Goal: Task Accomplishment & Management: Manage account settings

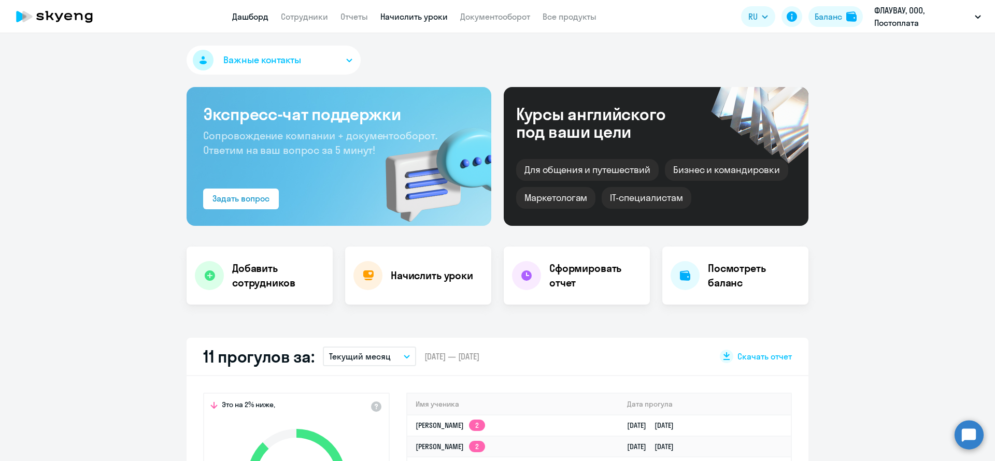
click at [426, 20] on link "Начислить уроки" at bounding box center [414, 16] width 67 height 10
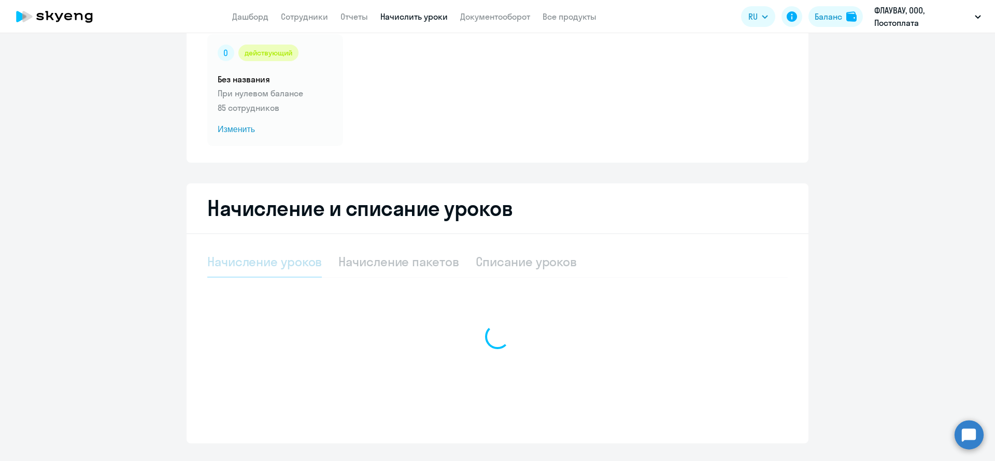
select select "10"
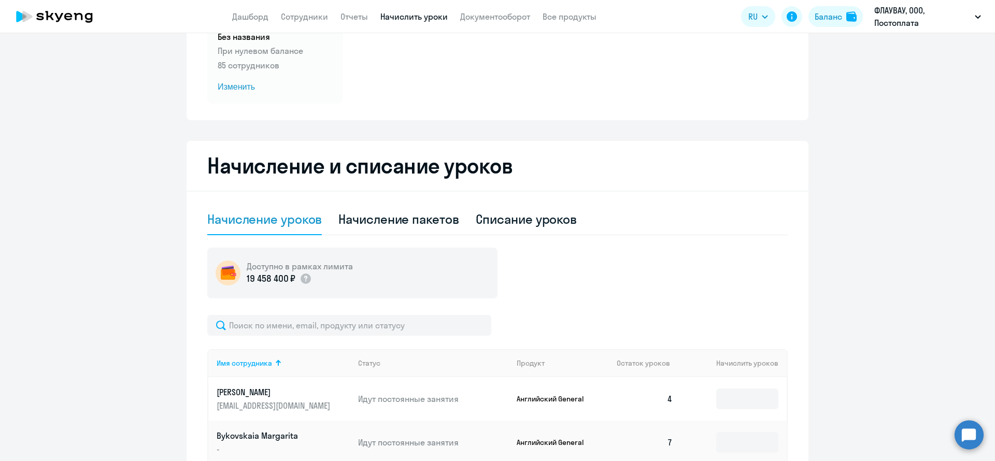
scroll to position [156, 0]
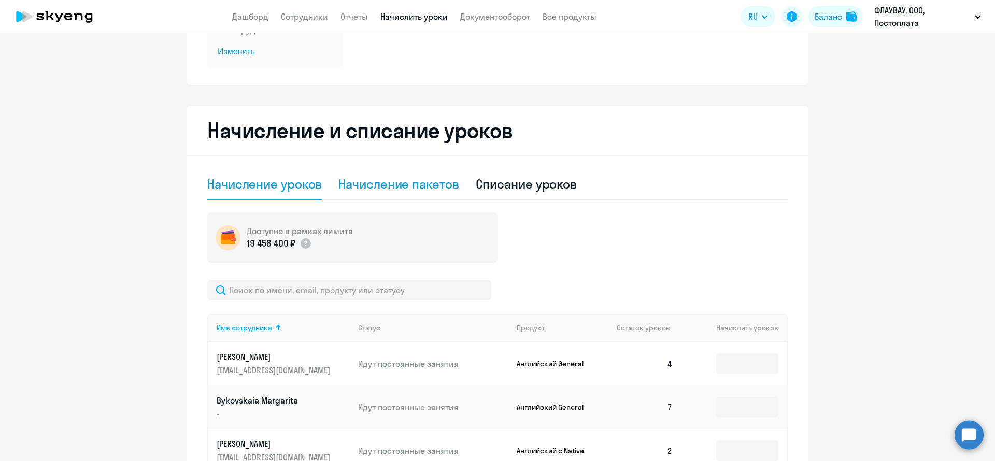
click at [402, 179] on div "Начисление пакетов" at bounding box center [399, 184] width 120 height 17
select select "10"
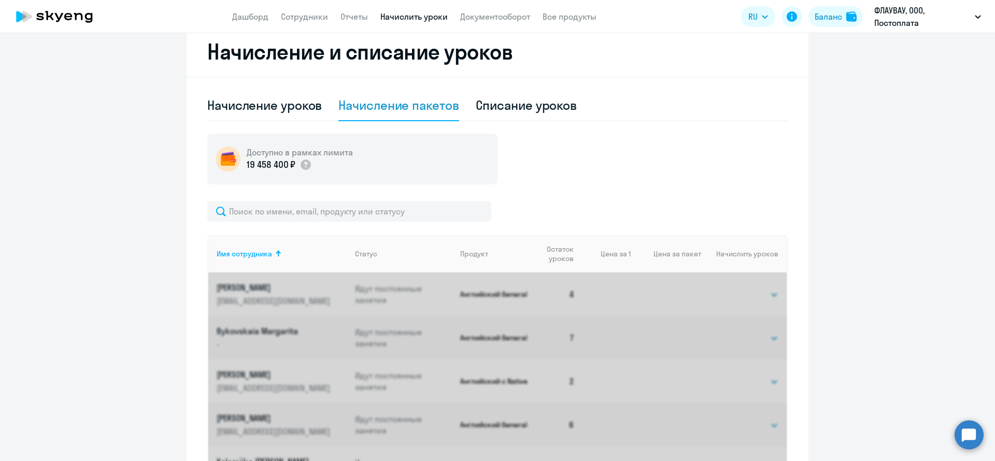
scroll to position [311, 0]
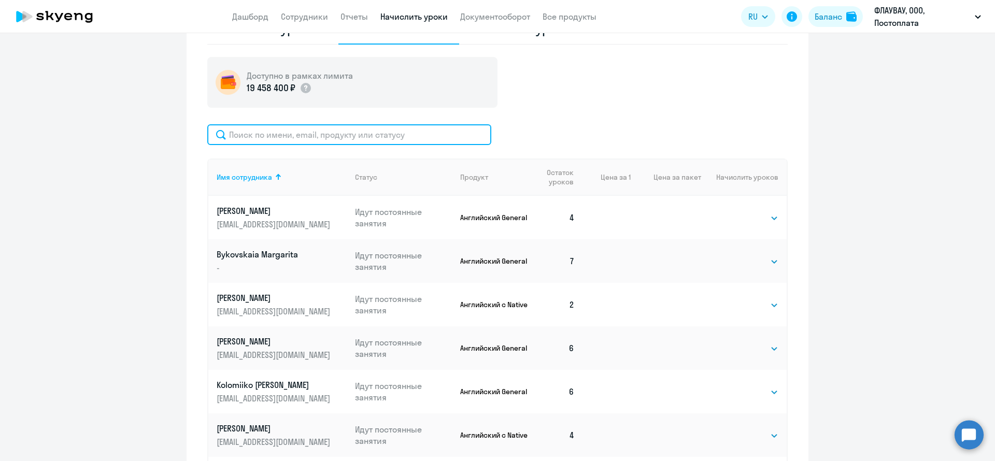
click at [348, 130] on input "text" at bounding box center [349, 134] width 284 height 21
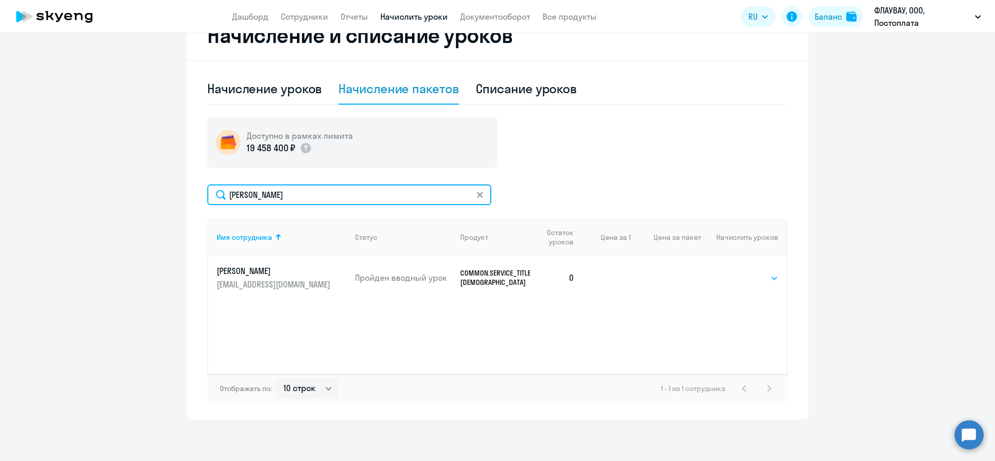
type input "диана"
click at [757, 278] on select "Выбрать 4 8 16 32 64 96 128" at bounding box center [757, 278] width 43 height 12
select select "8"
click at [736, 272] on select "Выбрать 4 8 16 32 64 96 128" at bounding box center [757, 278] width 43 height 12
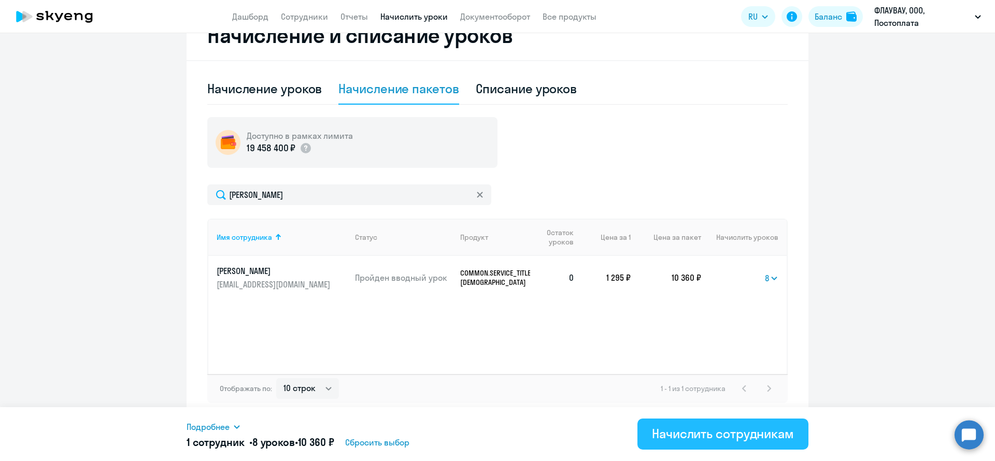
click at [721, 429] on div "Начислить сотрудникам" at bounding box center [723, 434] width 142 height 17
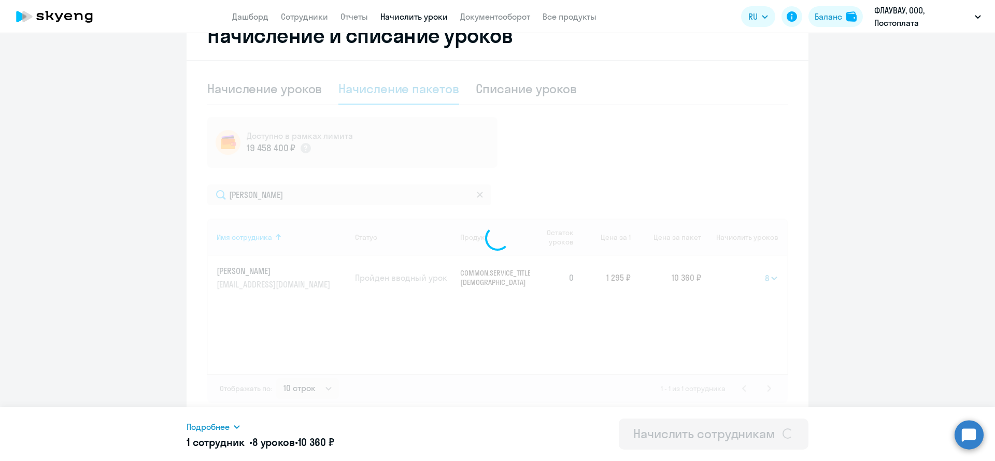
select select
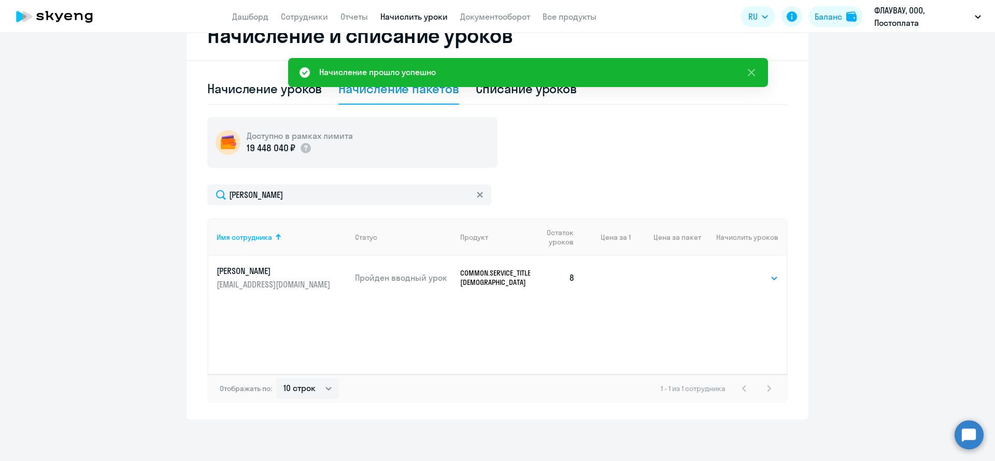
click at [63, 263] on ng-component "Автоначисления Смотреть все действующий Без названия При нулевом балансе 85 сот…" at bounding box center [497, 109] width 995 height 622
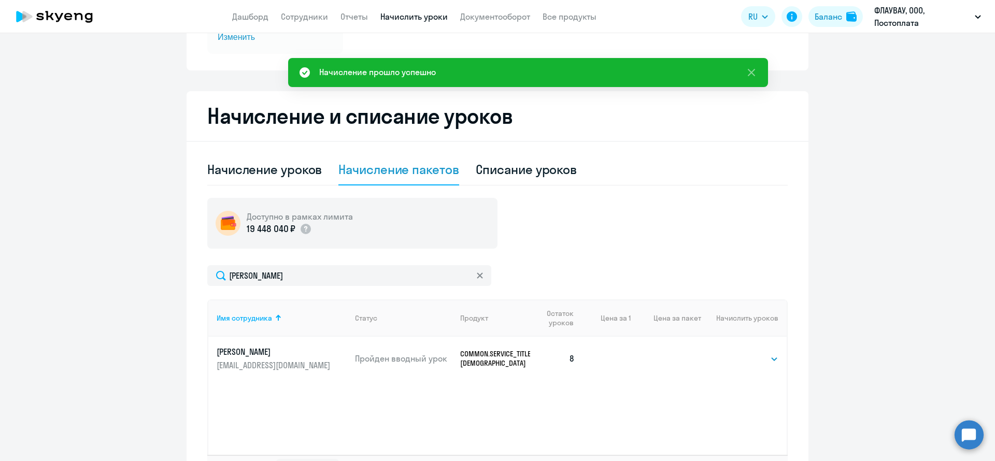
scroll to position [95, 0]
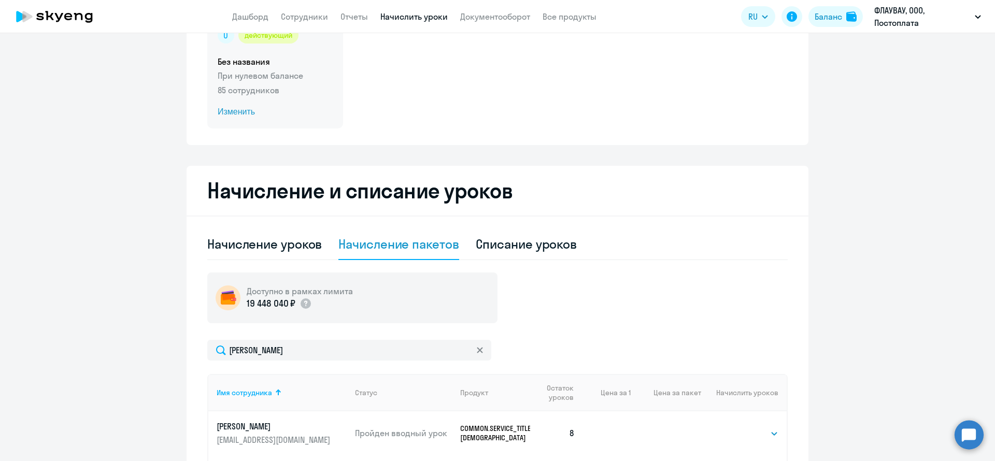
click at [244, 116] on span "Изменить" at bounding box center [275, 112] width 115 height 12
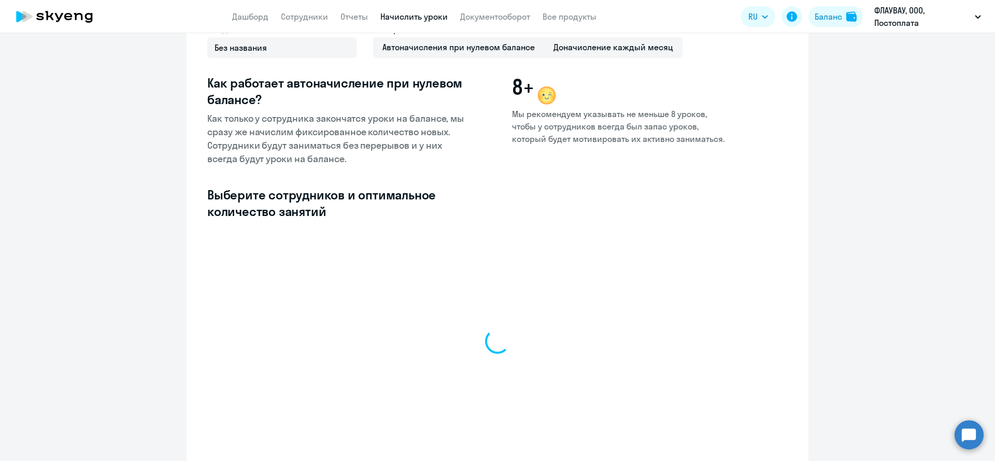
select select "10"
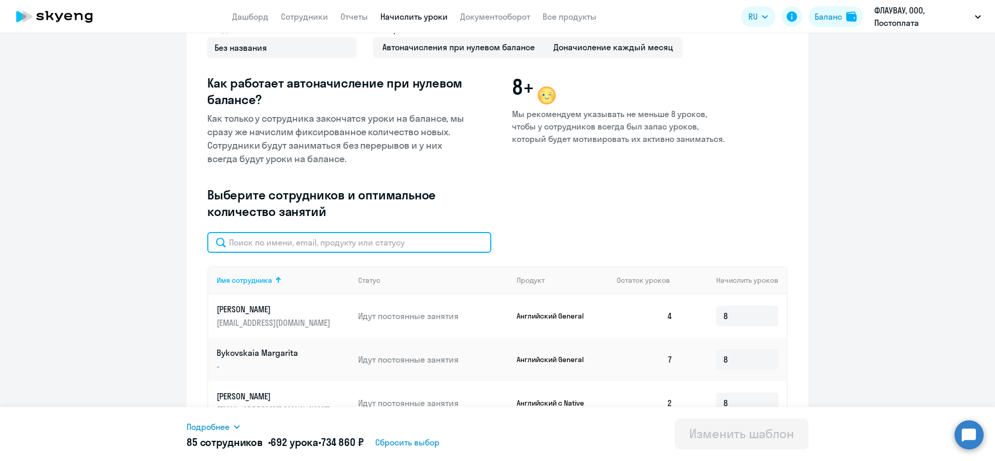
click at [394, 238] on input "text" at bounding box center [349, 242] width 284 height 21
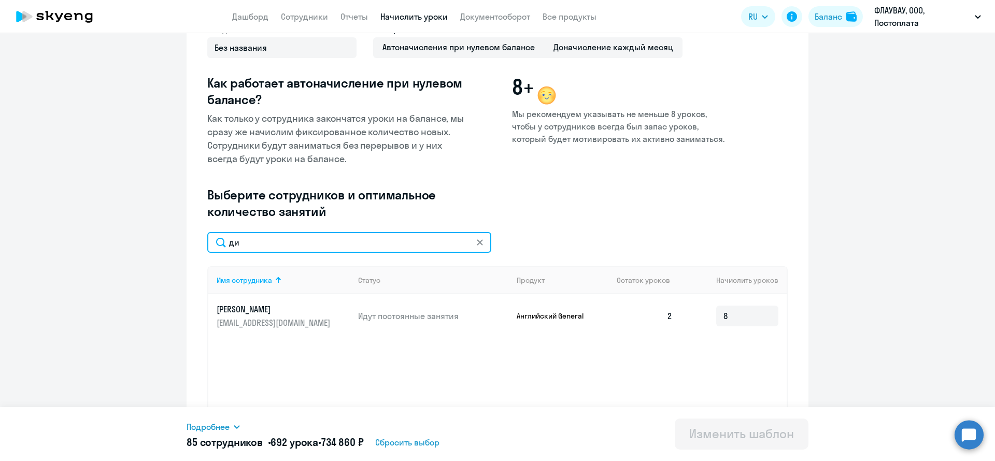
type input "д"
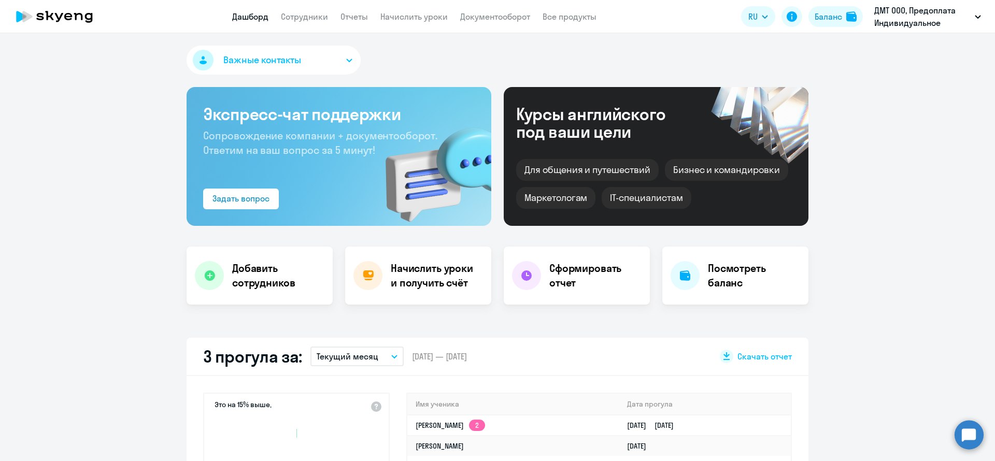
click at [509, 22] on app-menu-item-link "Документооборот" at bounding box center [495, 16] width 70 height 13
click at [506, 13] on link "Документооборот" at bounding box center [495, 16] width 70 height 10
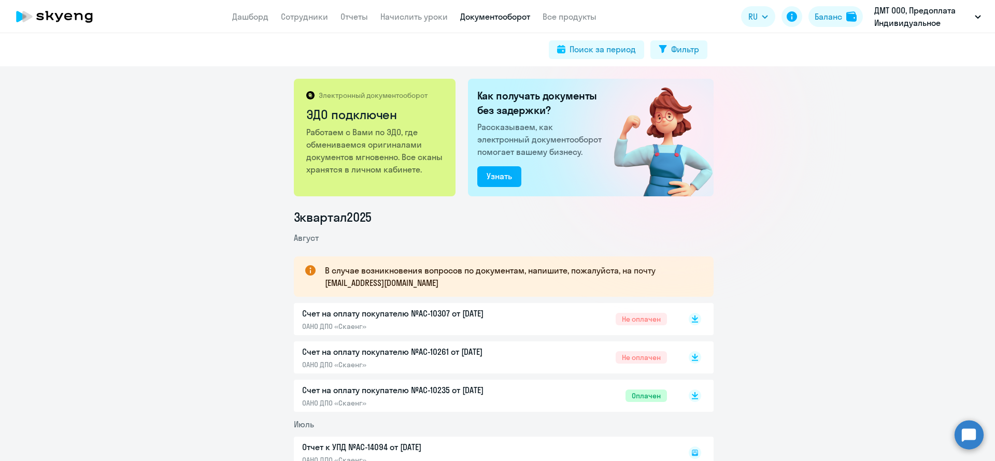
click at [32, 204] on div "Электронный документооборот ЭДО подключен Работаем с Вами по ЭДО, где обменивае…" at bounding box center [497, 263] width 995 height 395
